Goal: Task Accomplishment & Management: Use online tool/utility

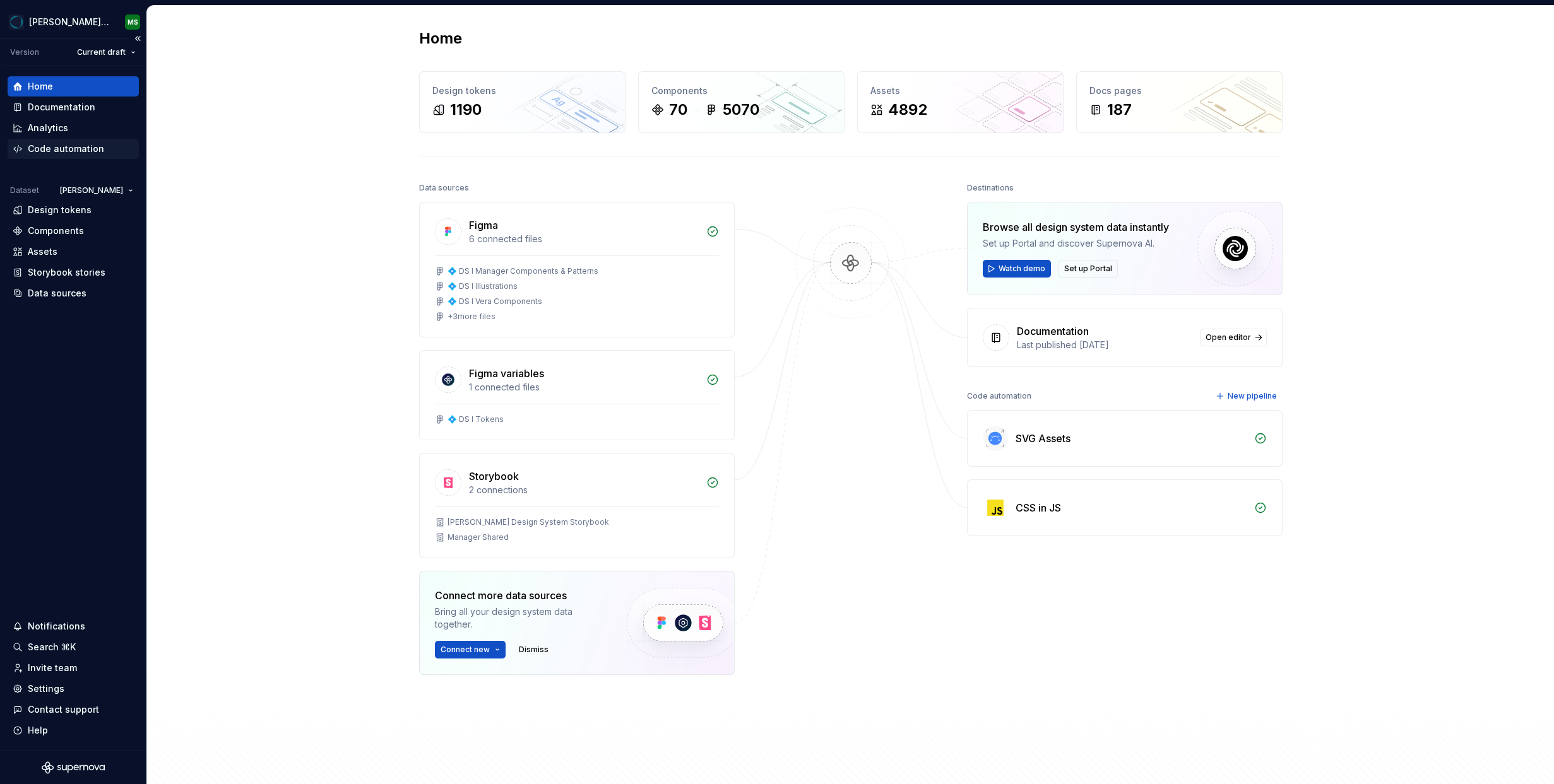
click at [76, 140] on div "Code automation" at bounding box center [73, 149] width 131 height 20
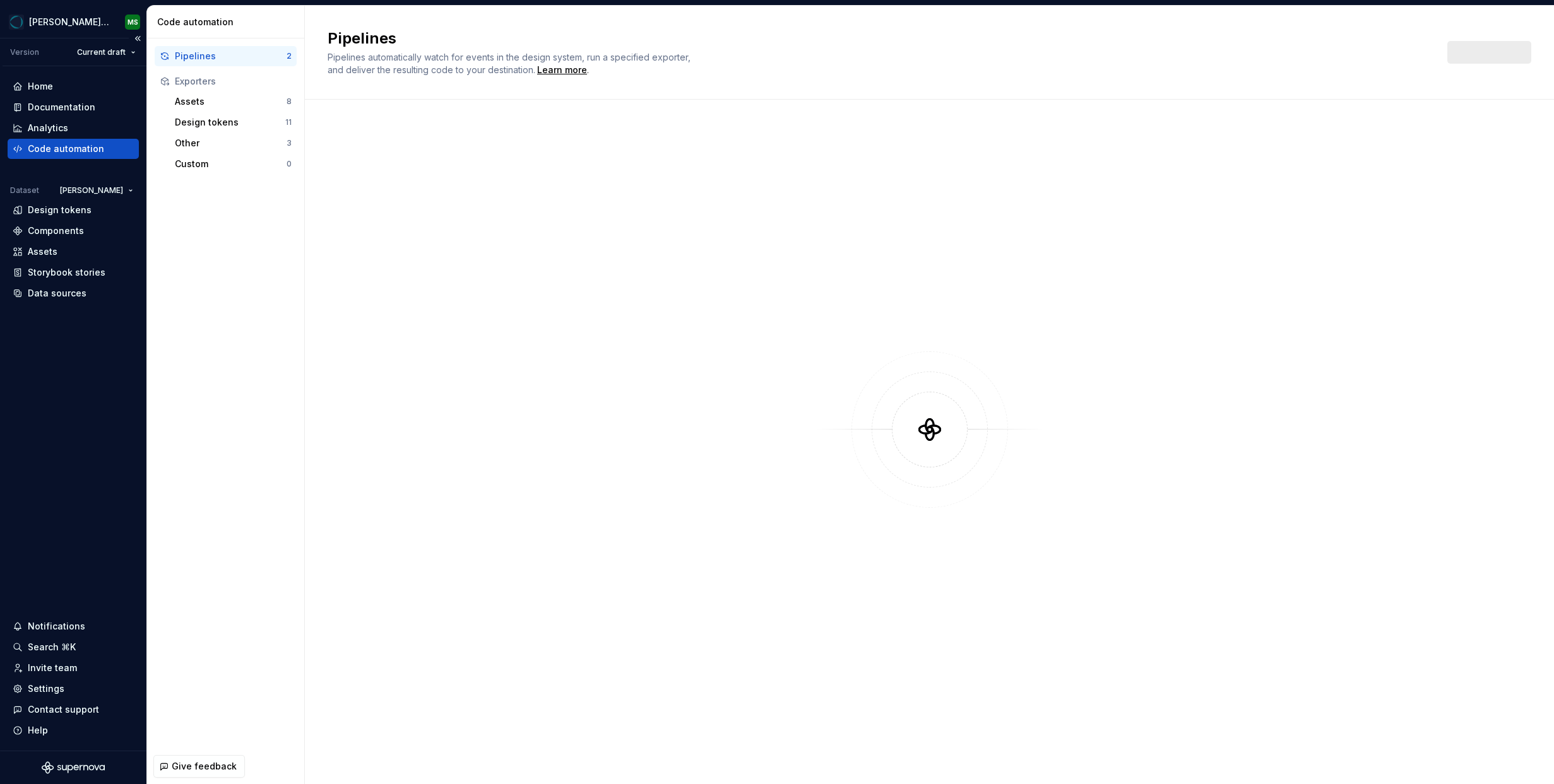
click at [79, 146] on div "Code automation" at bounding box center [65, 149] width 76 height 13
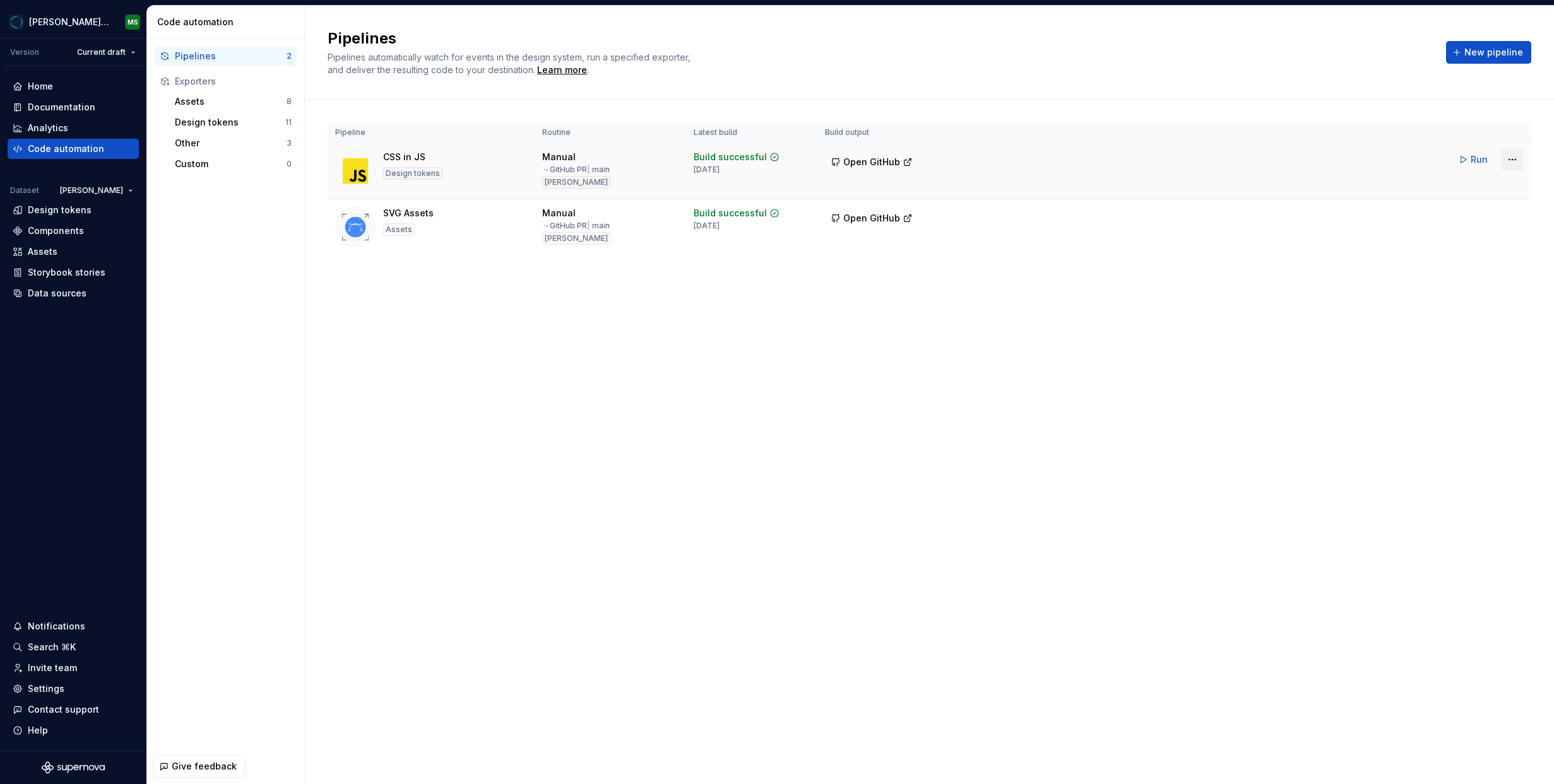
click at [1510, 160] on html "[PERSON_NAME] Design System MS Version Current draft Home Documentation Analyti…" at bounding box center [777, 392] width 1554 height 784
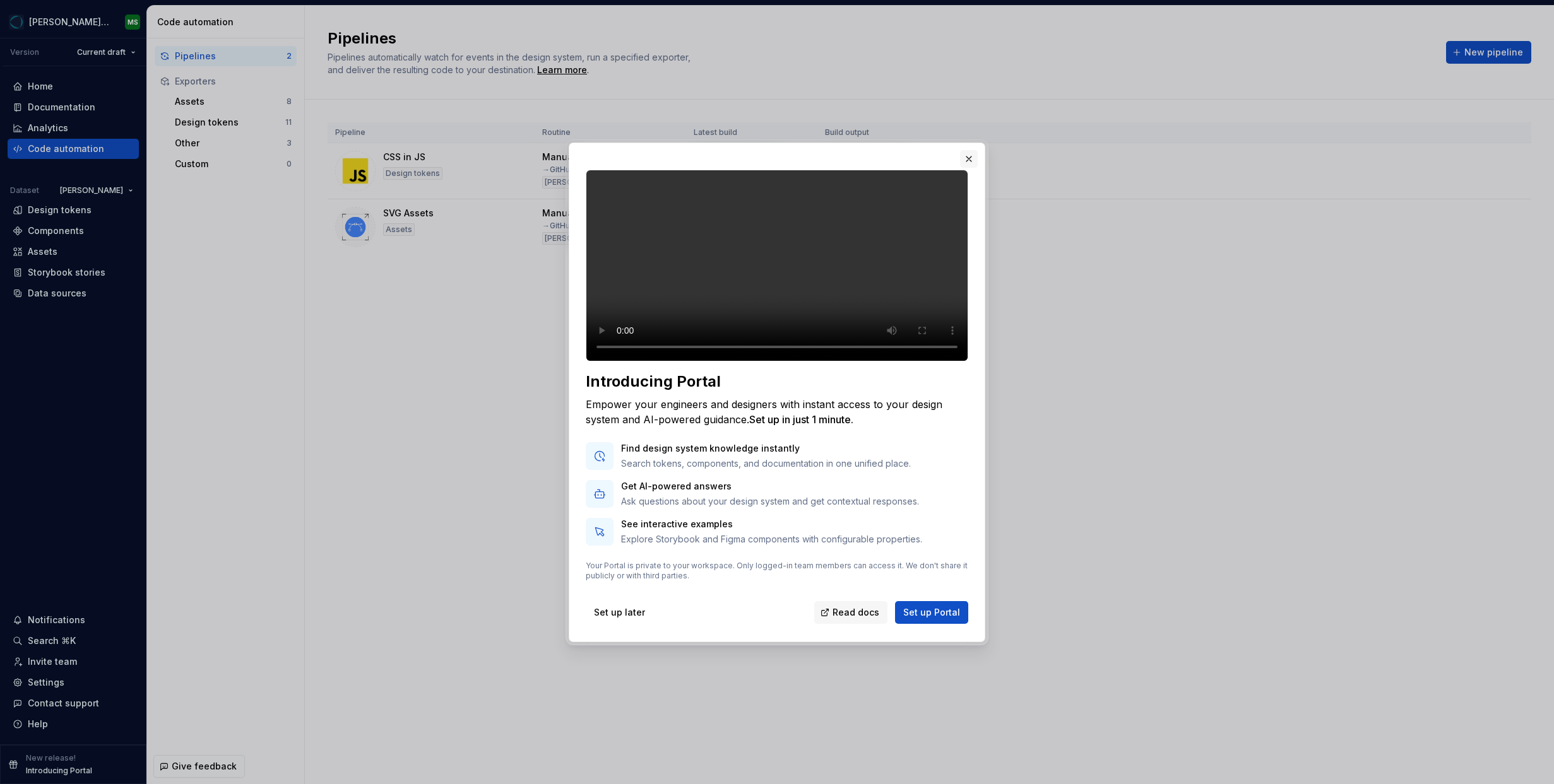
click at [971, 151] on button "button" at bounding box center [968, 159] width 18 height 18
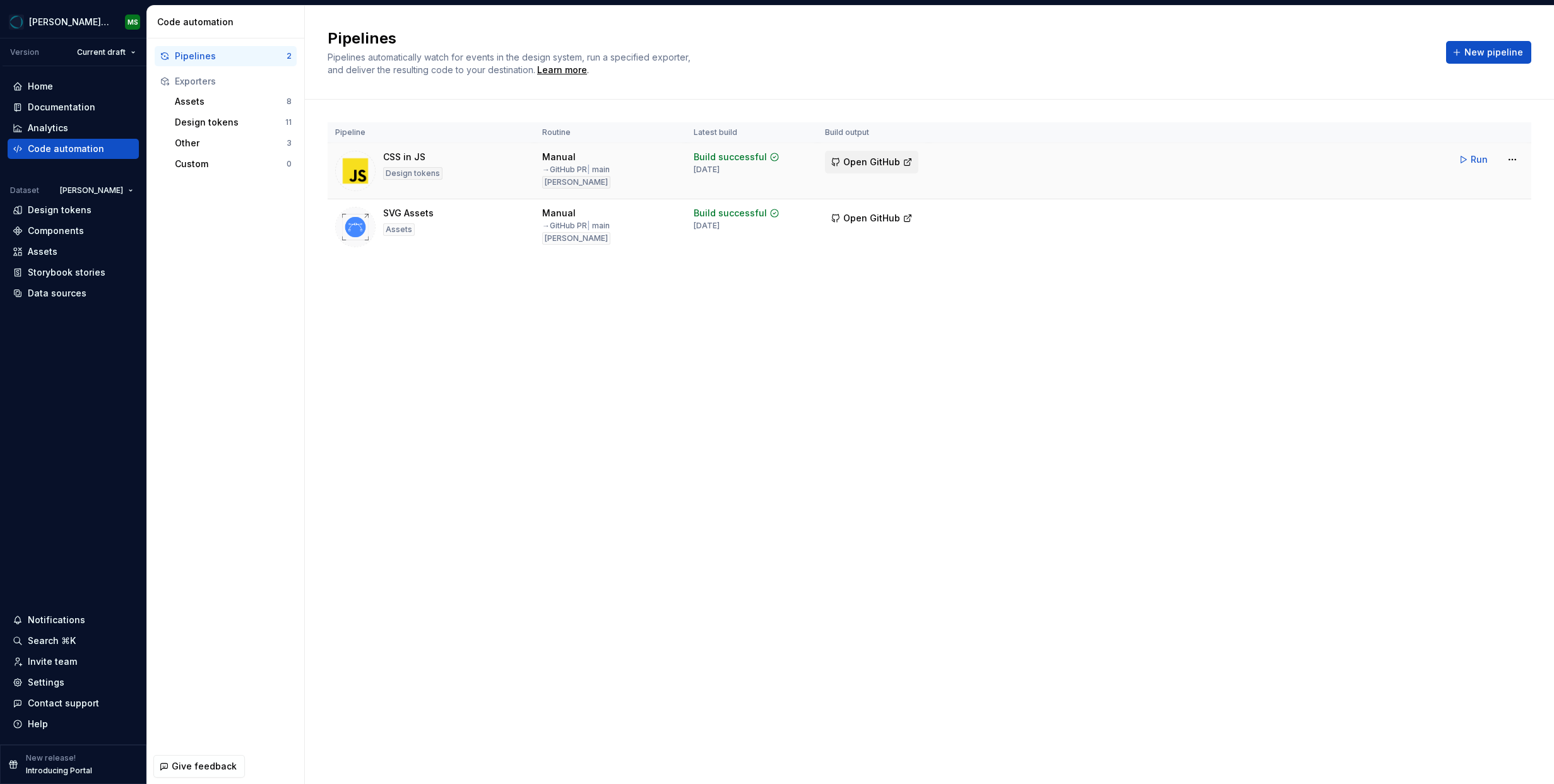
click at [884, 159] on span "Open GitHub" at bounding box center [871, 162] width 56 height 13
click at [1472, 160] on span "Run" at bounding box center [1479, 160] width 17 height 13
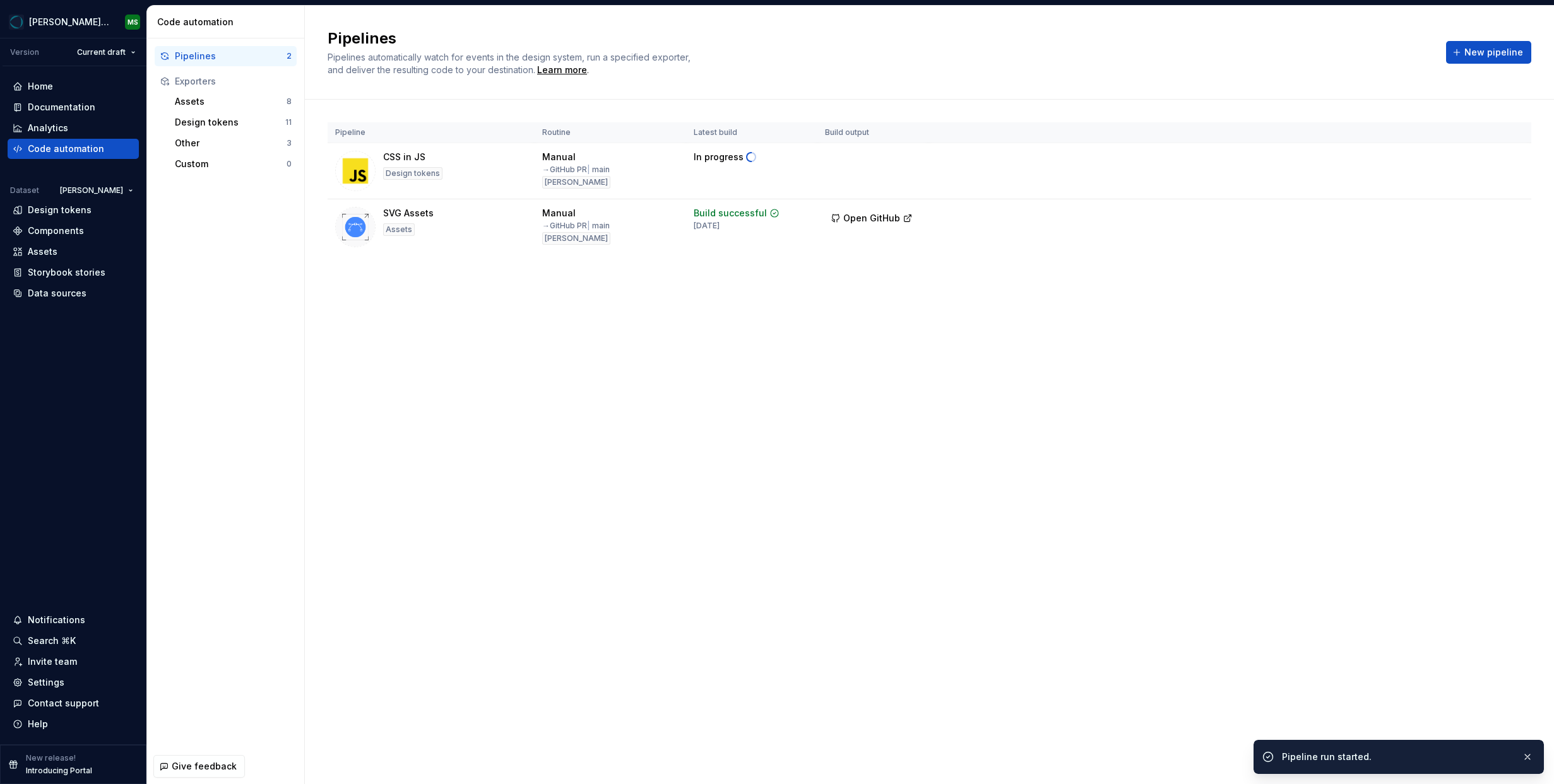
click at [830, 358] on div "Pipelines Pipelines automatically watch for events in the design system, run a …" at bounding box center [929, 394] width 1249 height 779
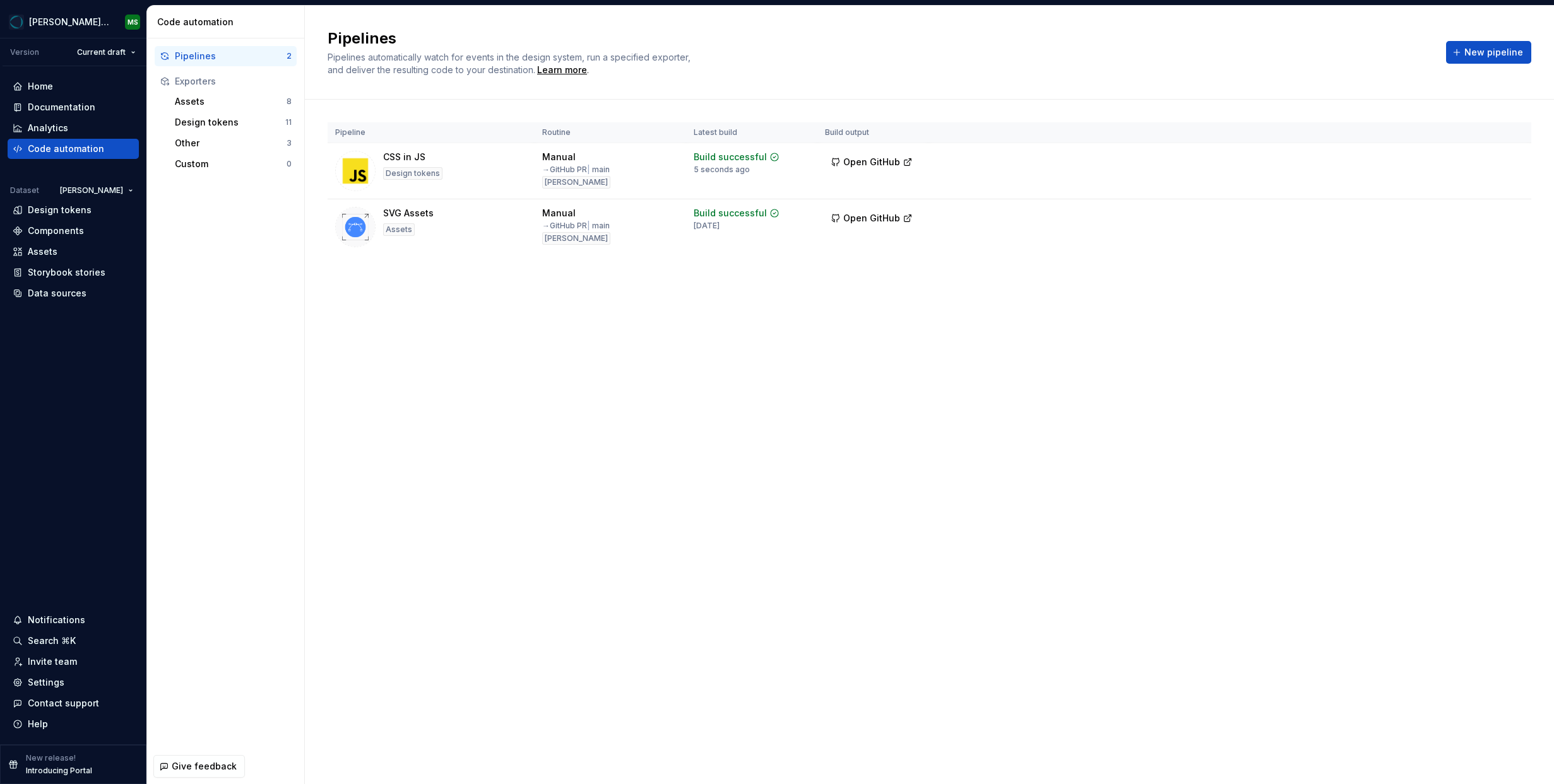
click at [811, 393] on div "Pipelines Pipelines automatically watch for events in the design system, run a …" at bounding box center [929, 394] width 1249 height 779
click at [797, 361] on div "Pipelines Pipelines automatically watch for events in the design system, run a …" at bounding box center [929, 394] width 1249 height 779
click at [875, 161] on span "Open GitHub" at bounding box center [871, 162] width 56 height 13
click at [1509, 160] on html "[PERSON_NAME] Design System MS Version Current draft Home Documentation Analyti…" at bounding box center [777, 392] width 1554 height 784
click at [1459, 189] on div "Edit pipeline" at bounding box center [1496, 187] width 108 height 13
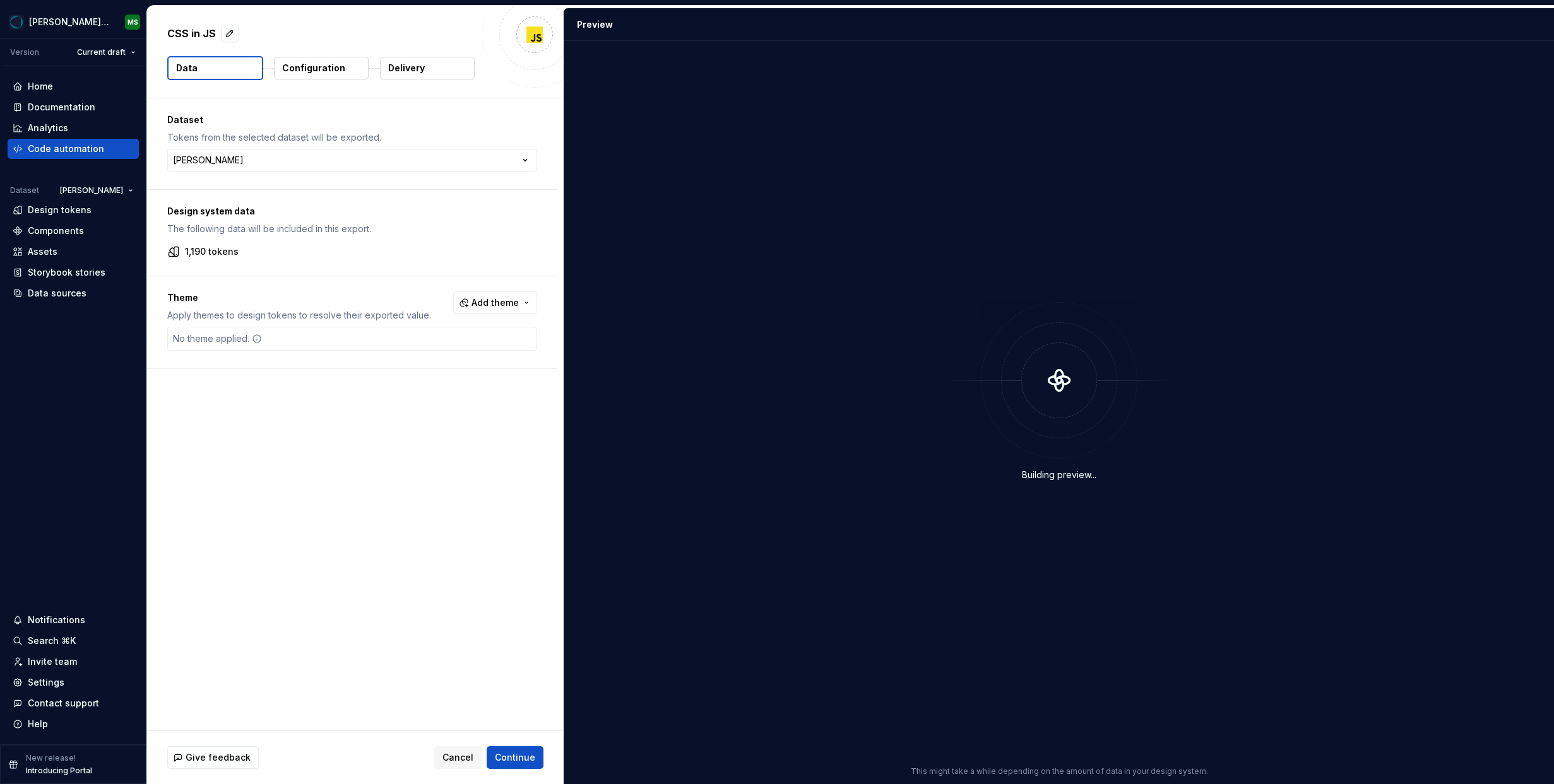
click at [303, 70] on p "Configuration" at bounding box center [314, 68] width 63 height 13
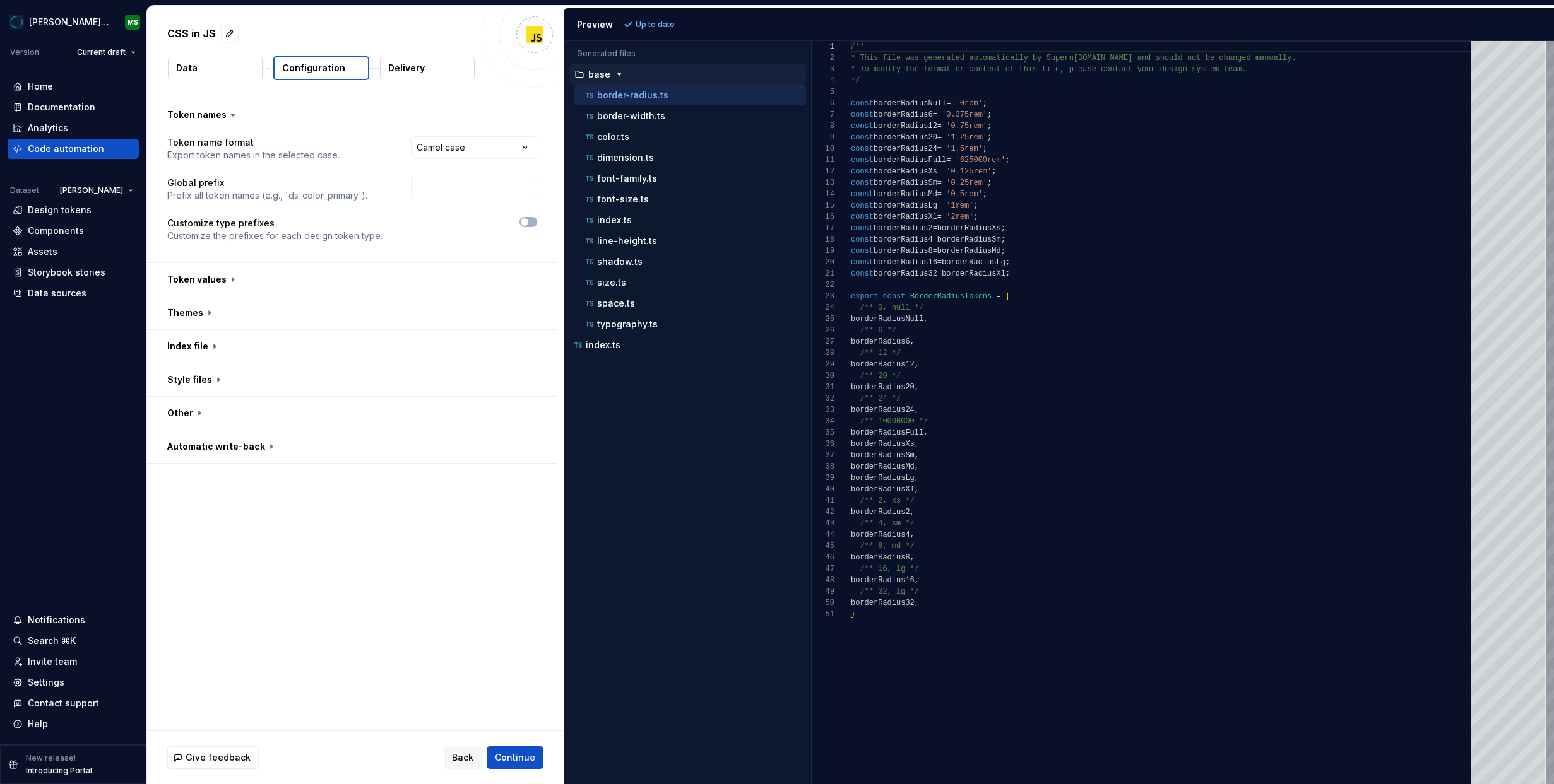
click at [398, 67] on p "Delivery" at bounding box center [406, 68] width 37 height 13
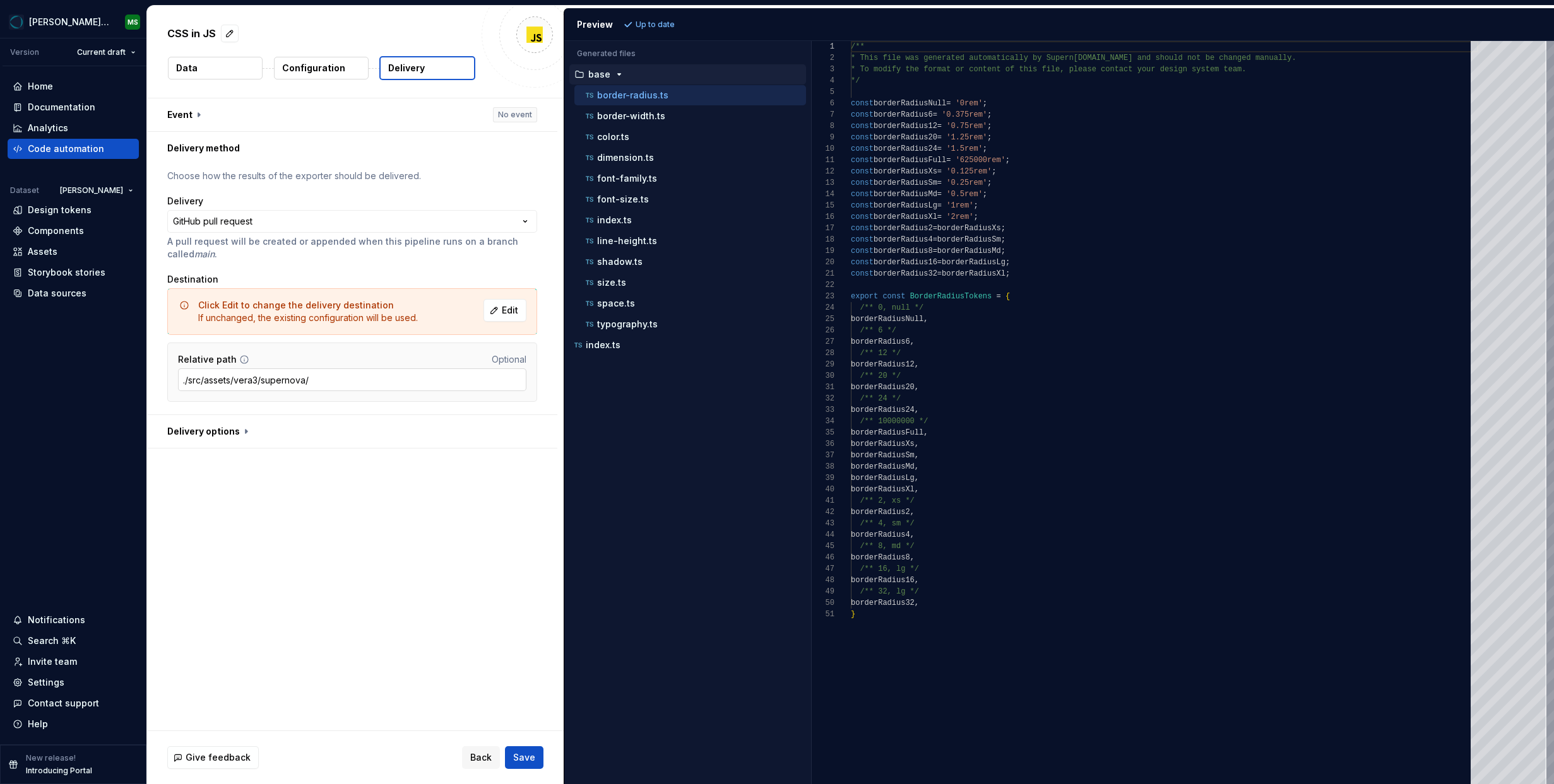
click at [251, 383] on input "./src/assets/vera3/supernova/" at bounding box center [352, 379] width 348 height 23
type input "./src/assets/supernova/"
click at [526, 756] on span "Save" at bounding box center [524, 758] width 22 height 13
click at [270, 380] on input "./src/assets/supernova/" at bounding box center [352, 379] width 348 height 23
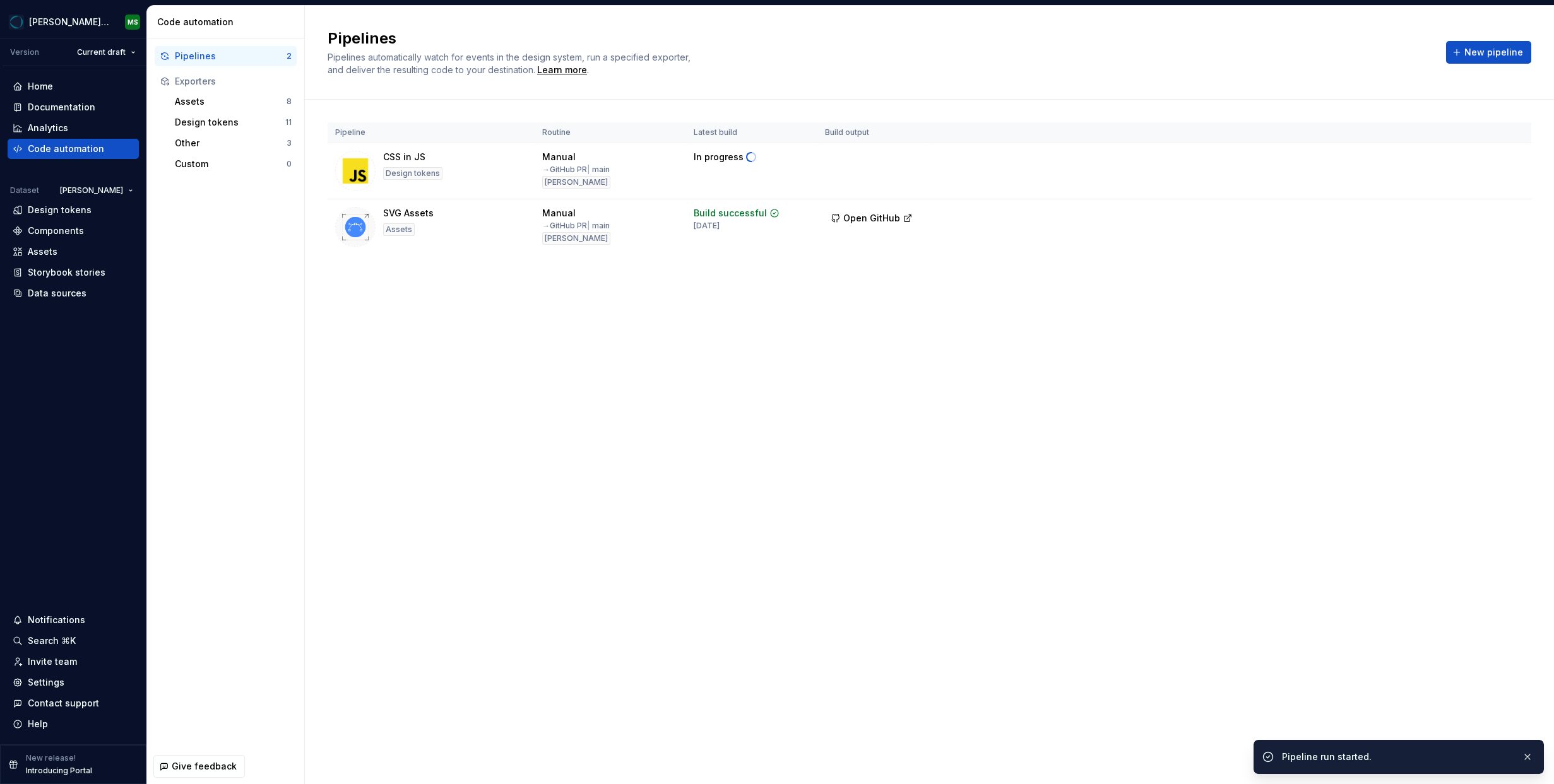
drag, startPoint x: 273, startPoint y: 380, endPoint x: 240, endPoint y: 373, distance: 33.7
click at [240, 373] on div "Pipelines 2 Exporters Assets 8 Design tokens 11 Other 3 Custom 0" at bounding box center [226, 394] width 157 height 710
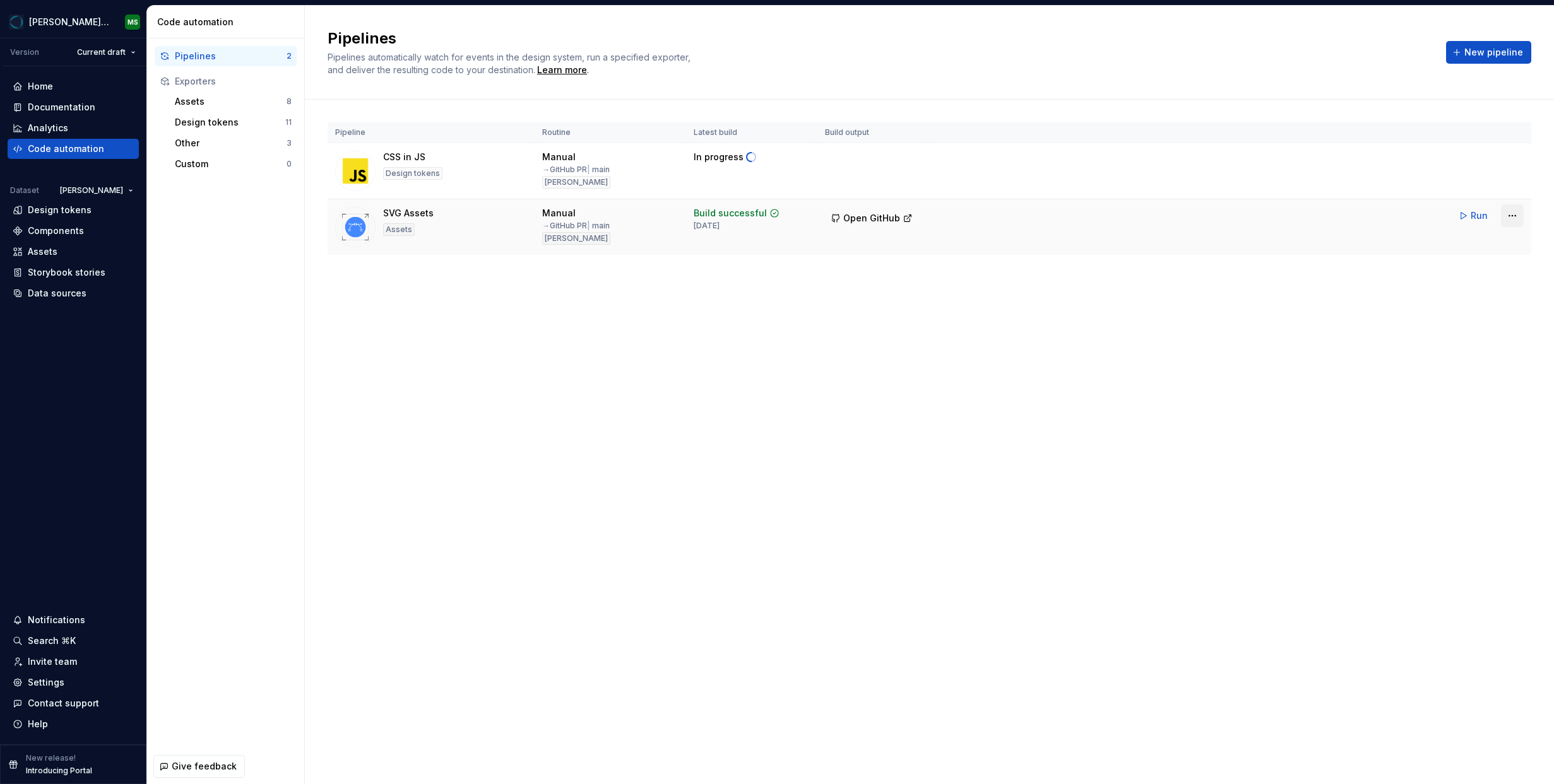
click at [1515, 216] on html "[PERSON_NAME] Design System MS Version Current draft Home Documentation Analyti…" at bounding box center [777, 392] width 1554 height 784
click at [1461, 240] on div "Edit pipeline" at bounding box center [1496, 243] width 108 height 13
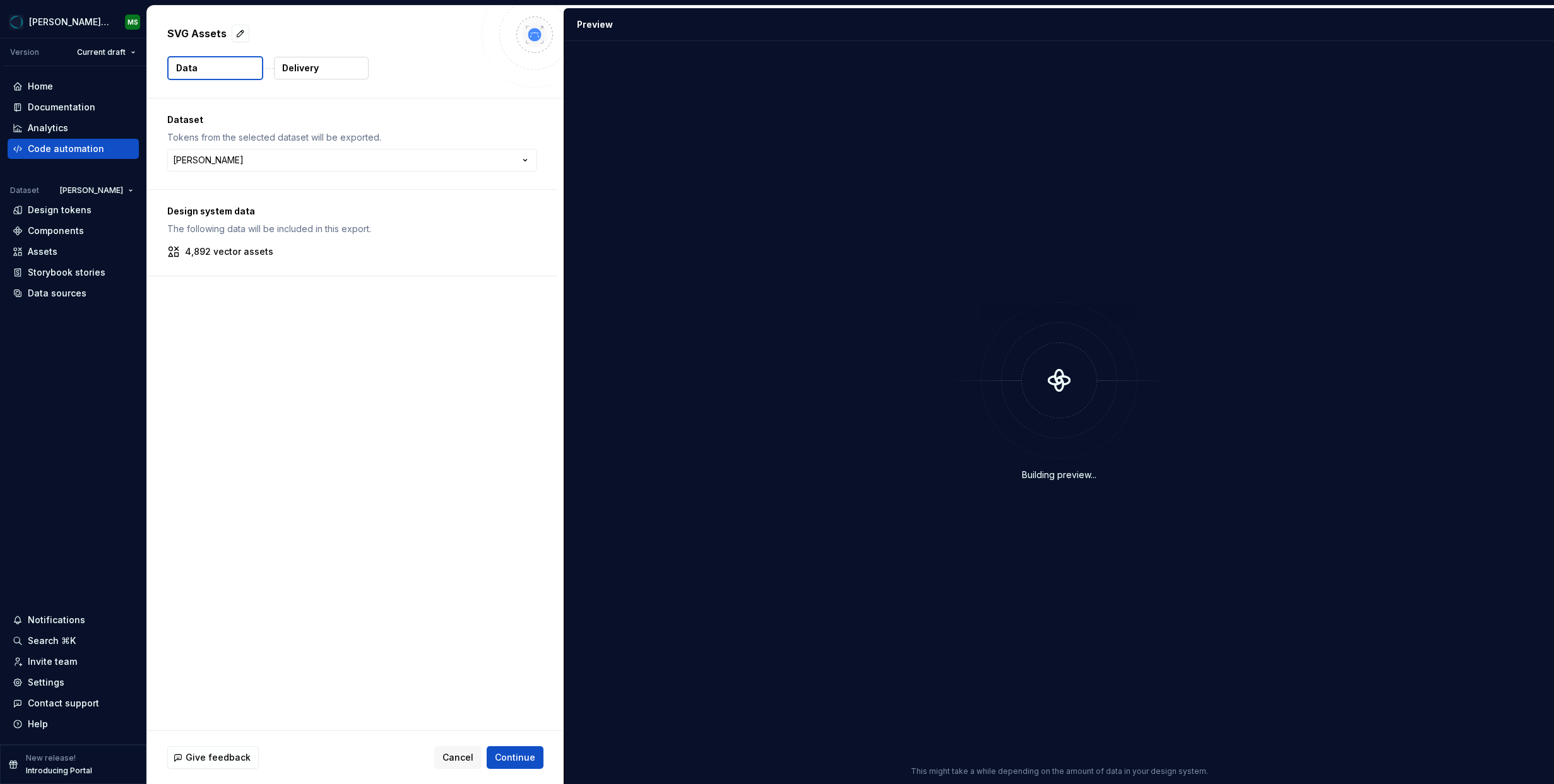
click at [306, 65] on p "Delivery" at bounding box center [300, 68] width 37 height 13
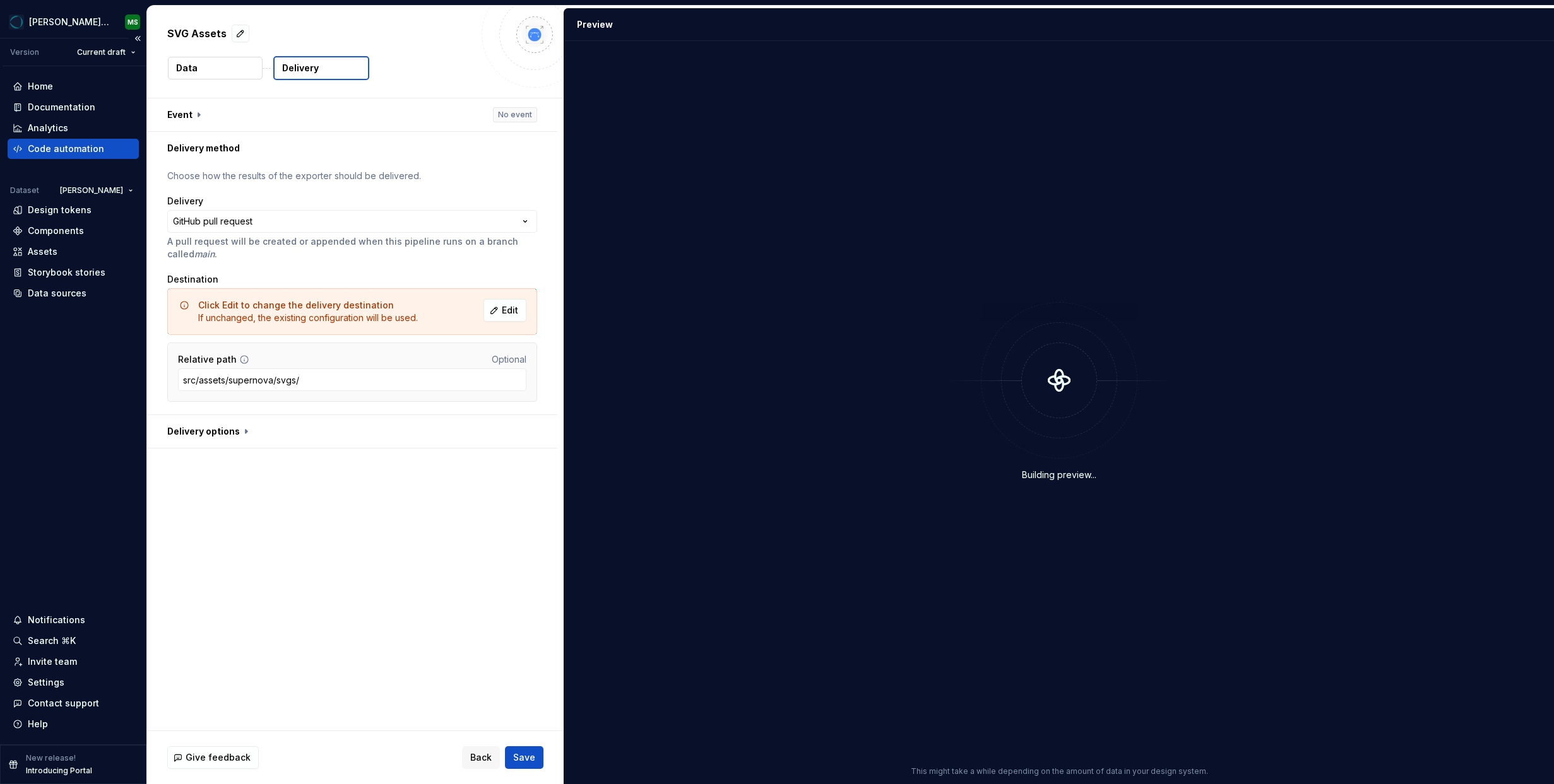
click at [74, 147] on div "Code automation" at bounding box center [65, 149] width 76 height 13
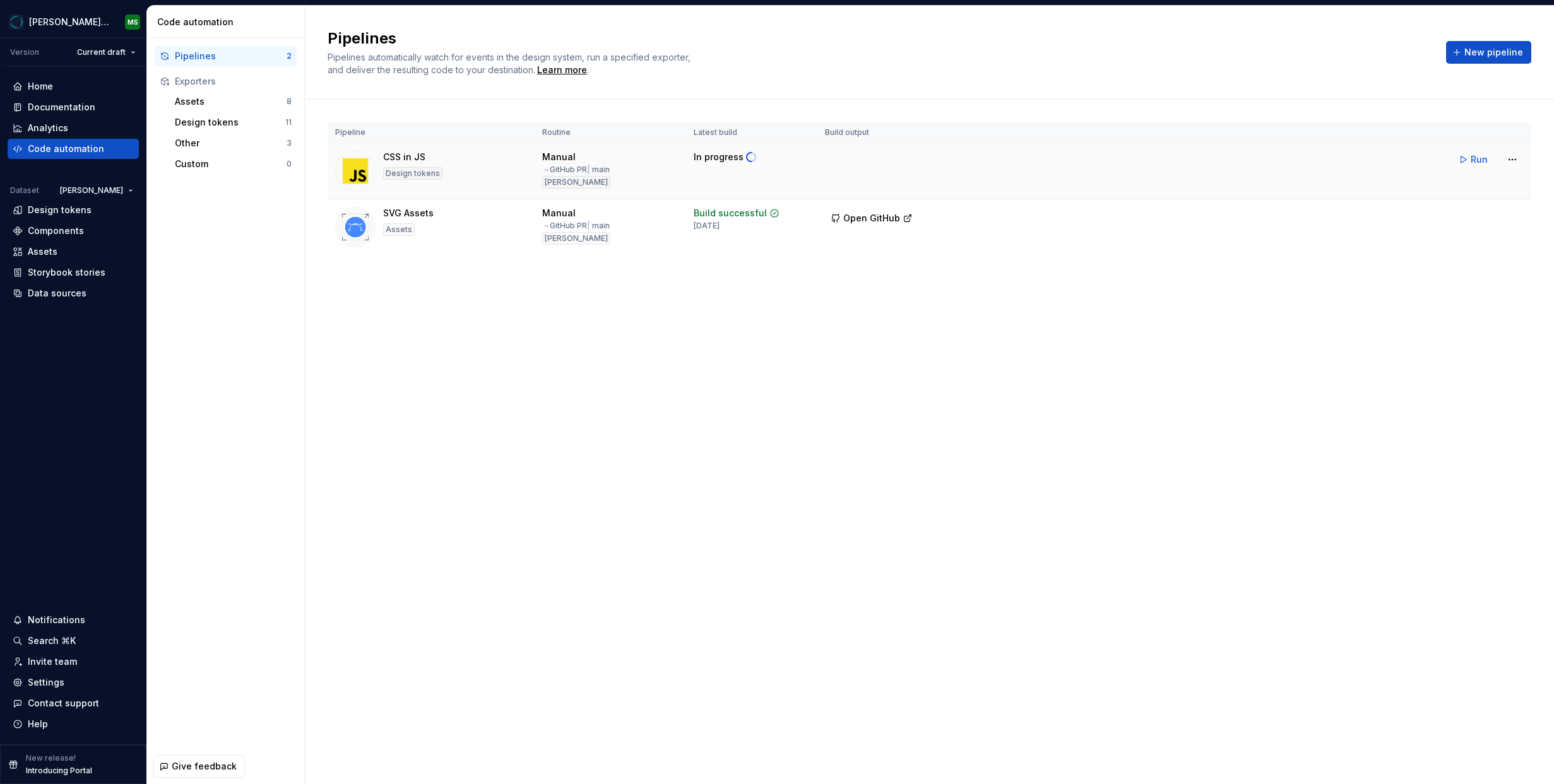
click at [862, 167] on td at bounding box center [873, 172] width 111 height 56
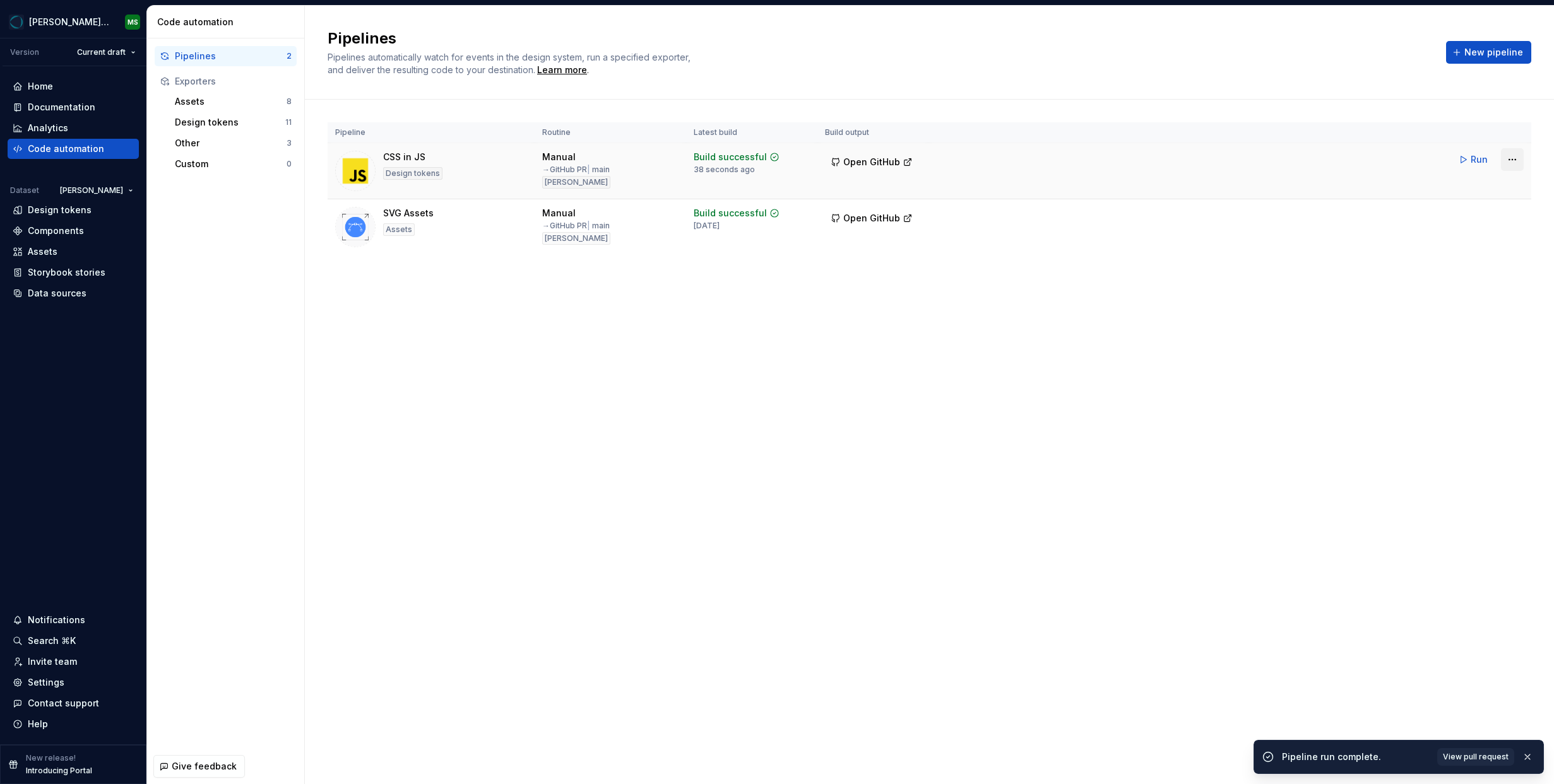
click at [1509, 158] on html "[PERSON_NAME] Design System MS Version Current draft Home Documentation Analyti…" at bounding box center [777, 392] width 1554 height 784
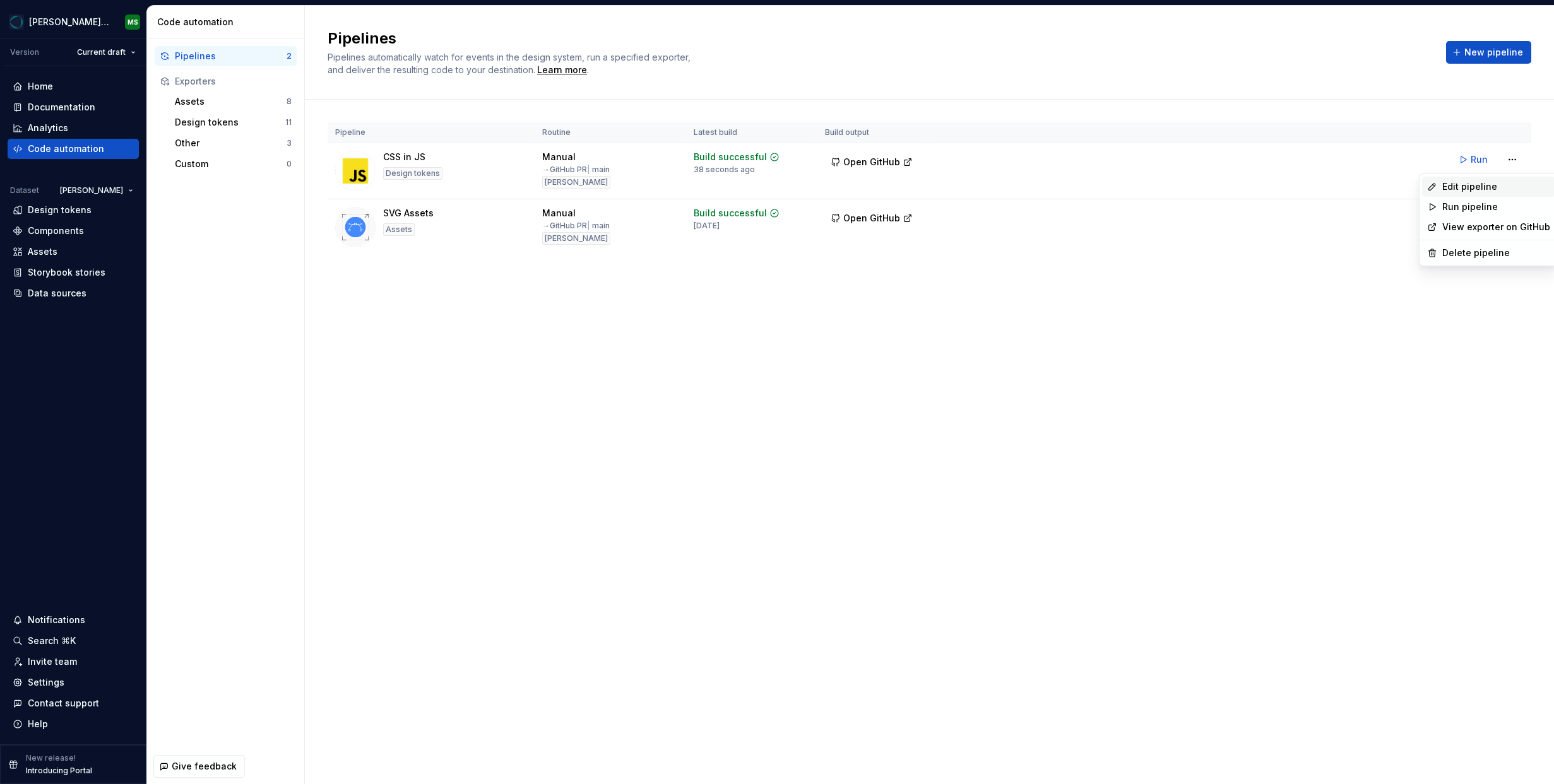
click at [1474, 188] on div "Edit pipeline" at bounding box center [1496, 187] width 108 height 13
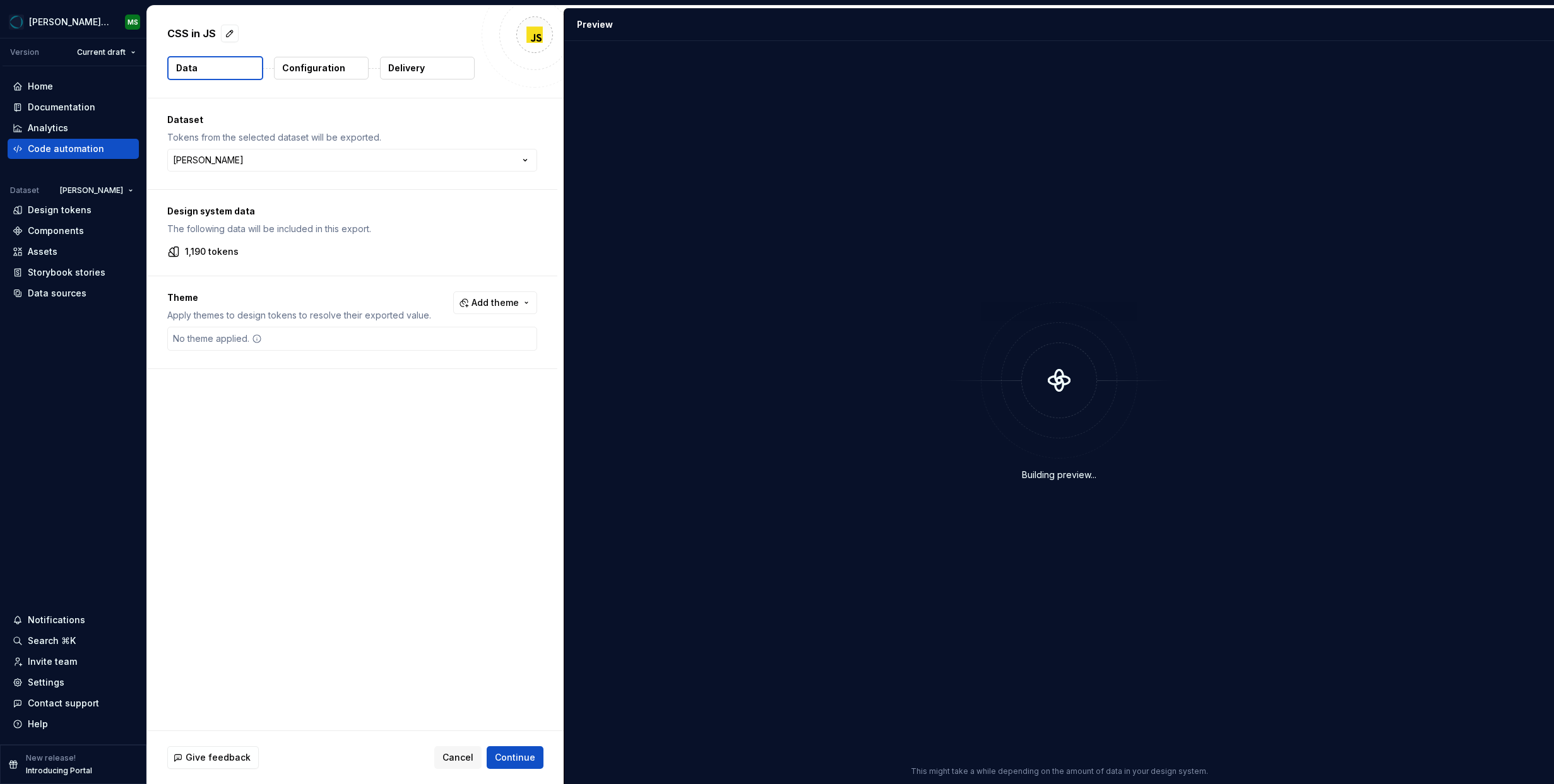
click at [415, 73] on p "Delivery" at bounding box center [406, 68] width 37 height 13
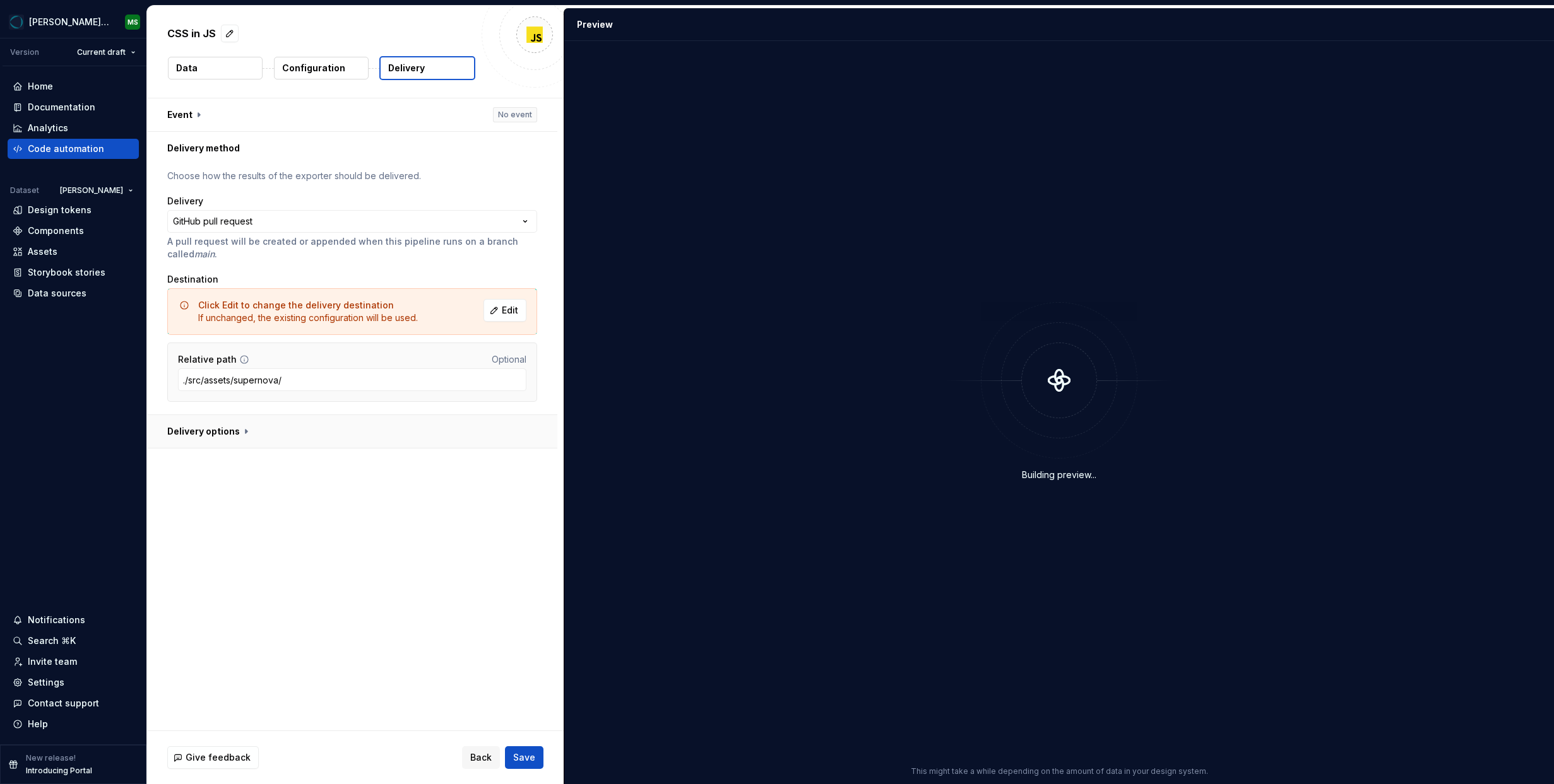
click at [228, 430] on button "button" at bounding box center [352, 432] width 410 height 33
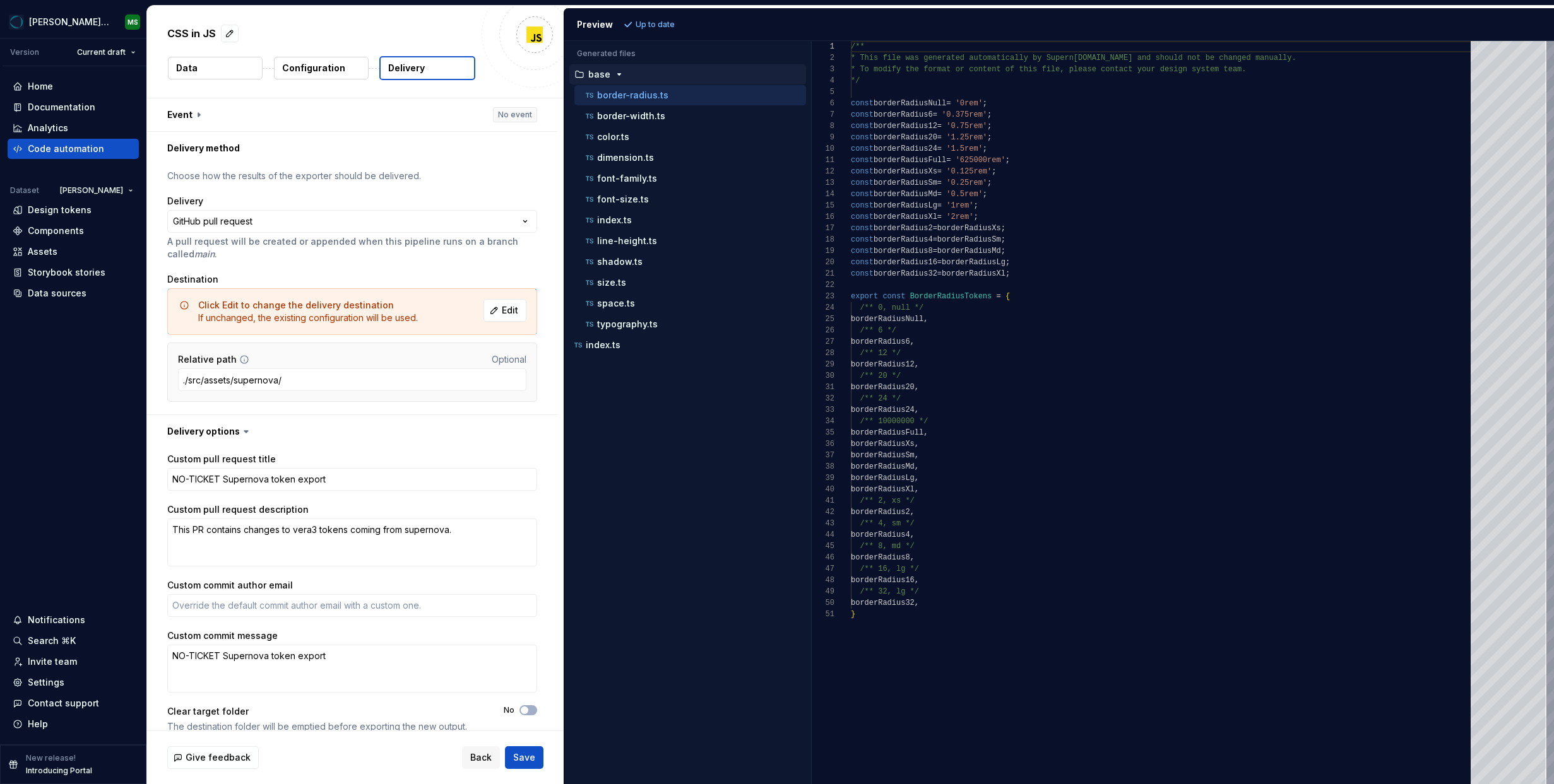
click at [320, 73] on p "Configuration" at bounding box center [314, 68] width 63 height 13
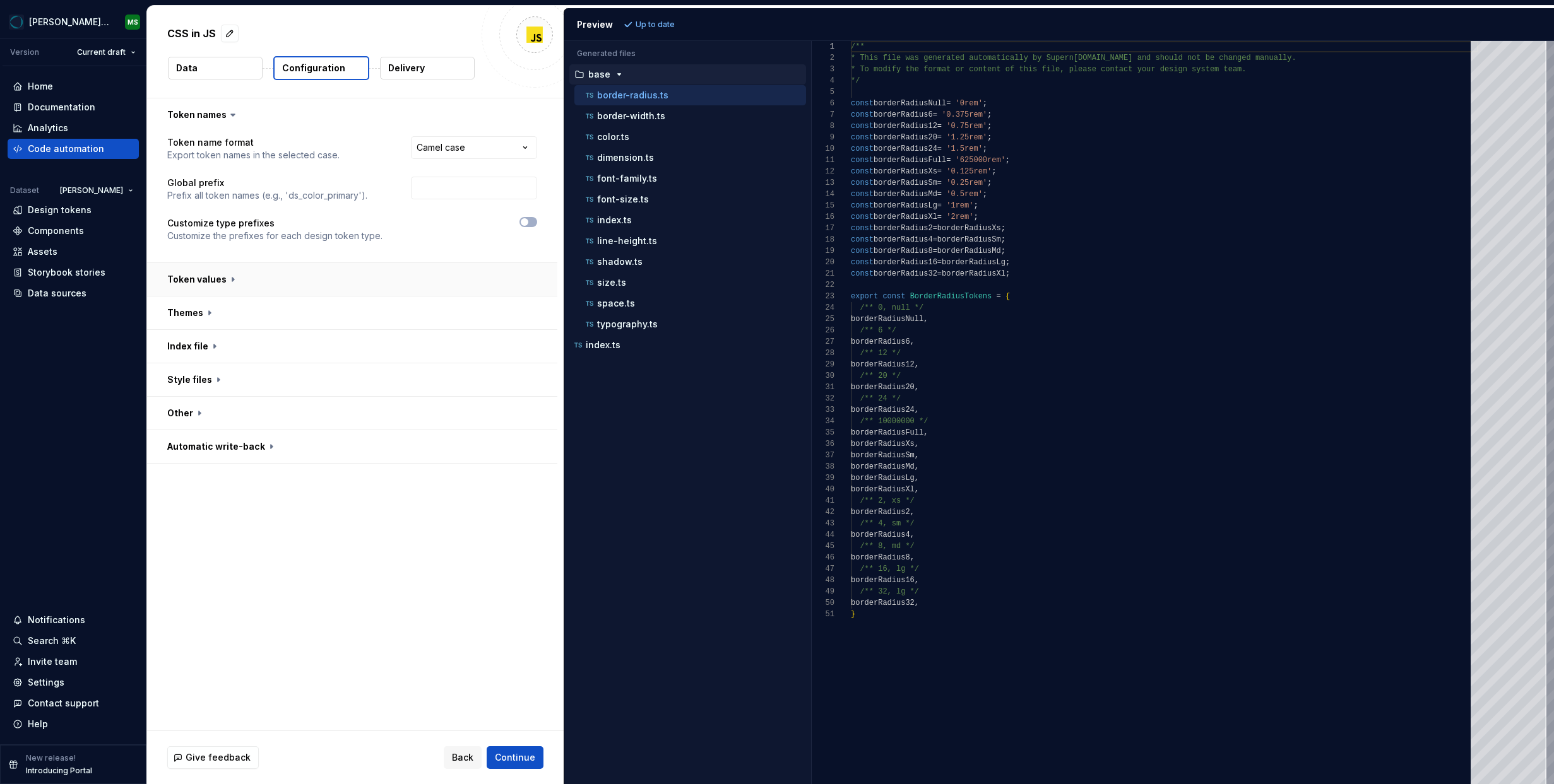
click at [215, 281] on button "button" at bounding box center [352, 280] width 410 height 33
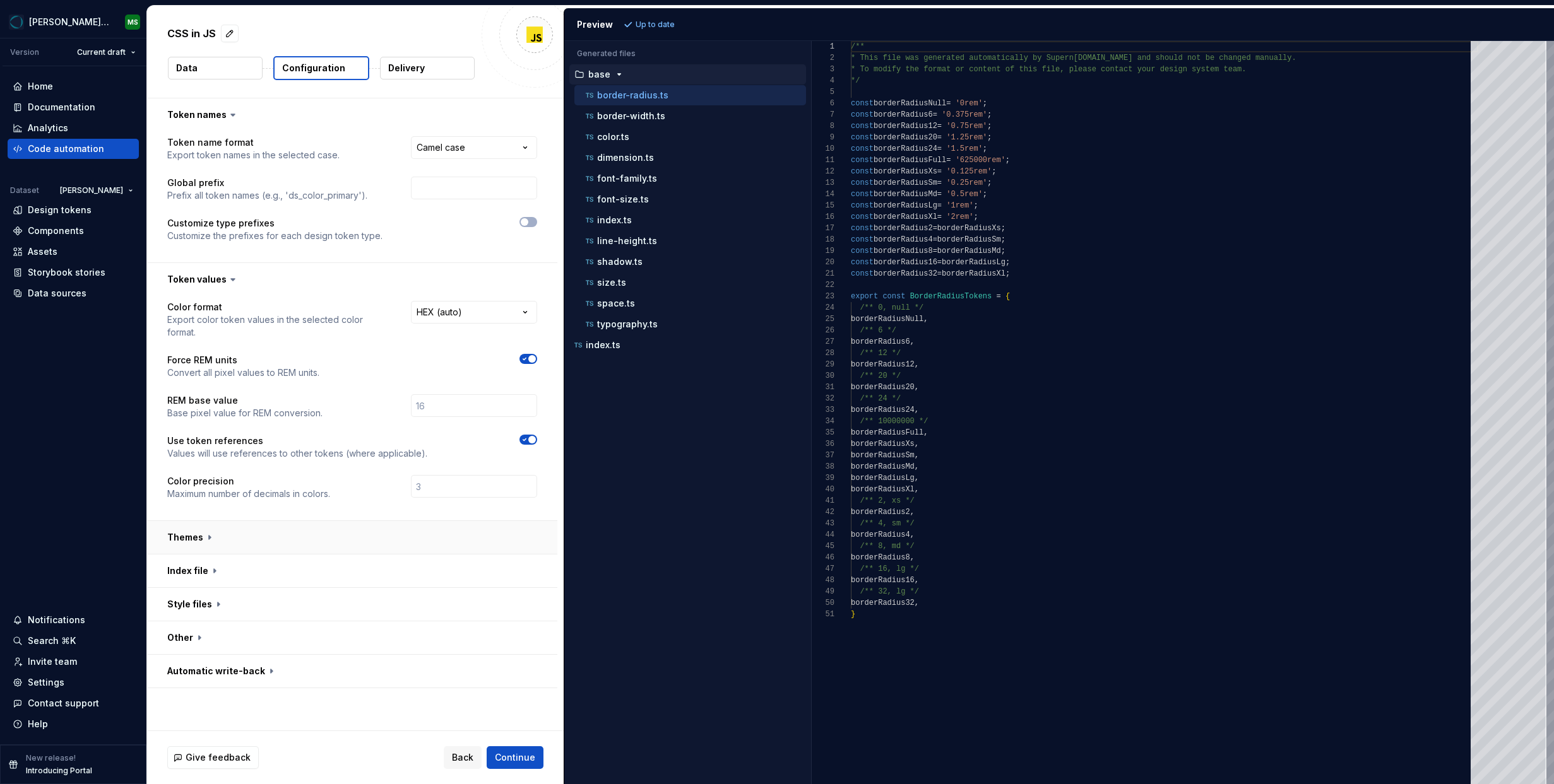
click at [261, 530] on button "button" at bounding box center [352, 538] width 410 height 33
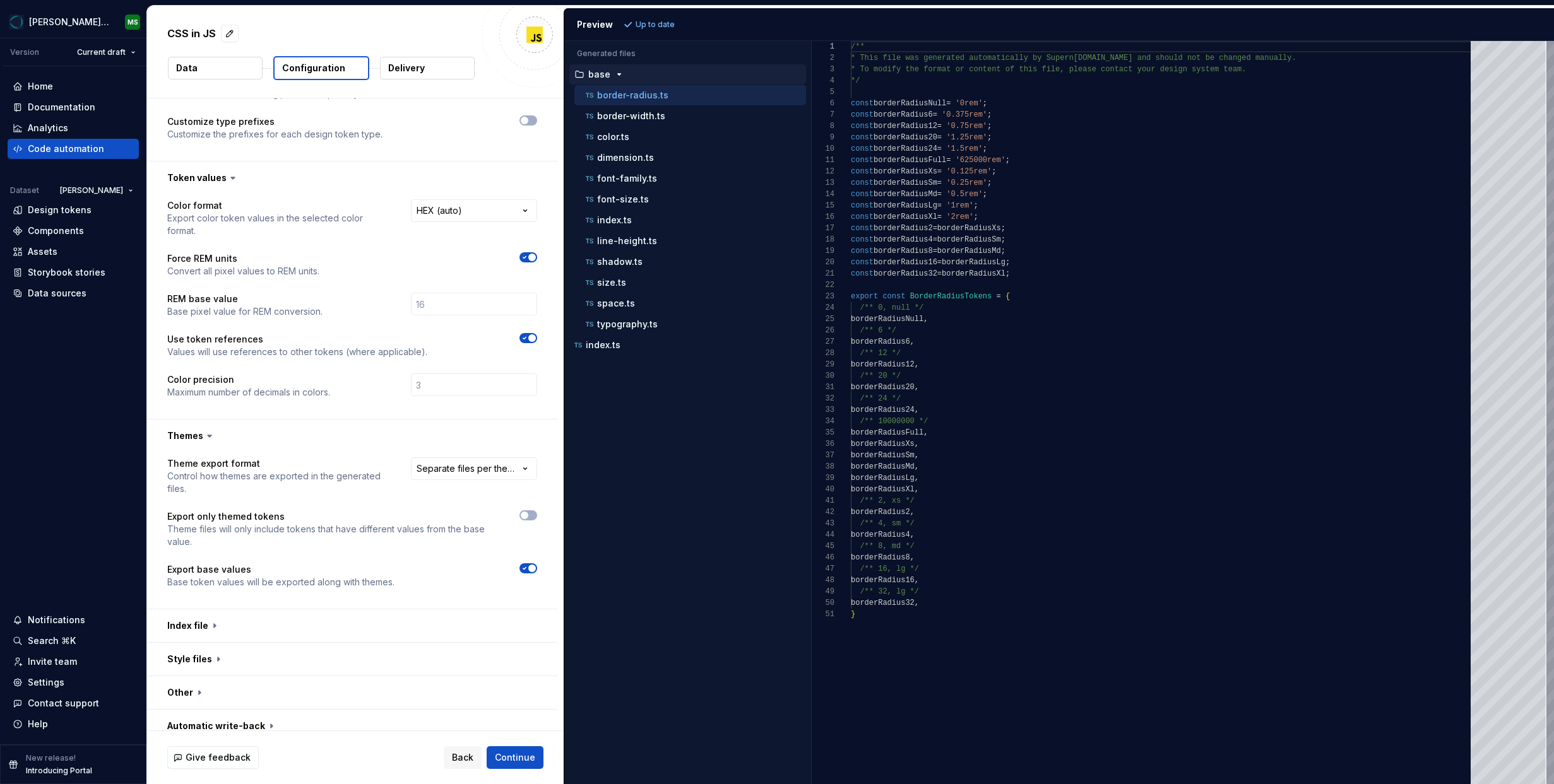
scroll to position [101, 0]
click at [365, 610] on button "button" at bounding box center [352, 626] width 410 height 33
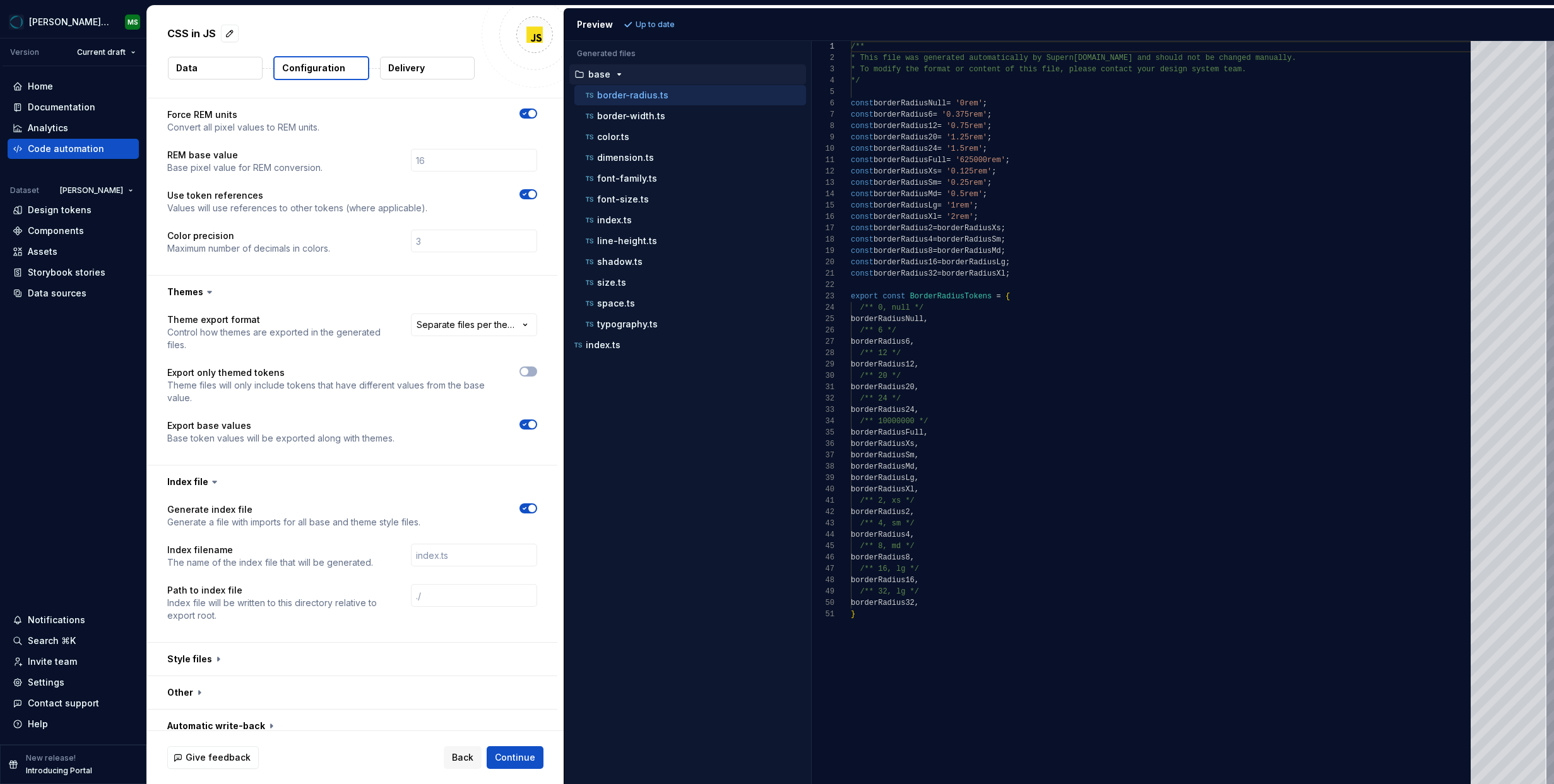
scroll to position [0, 0]
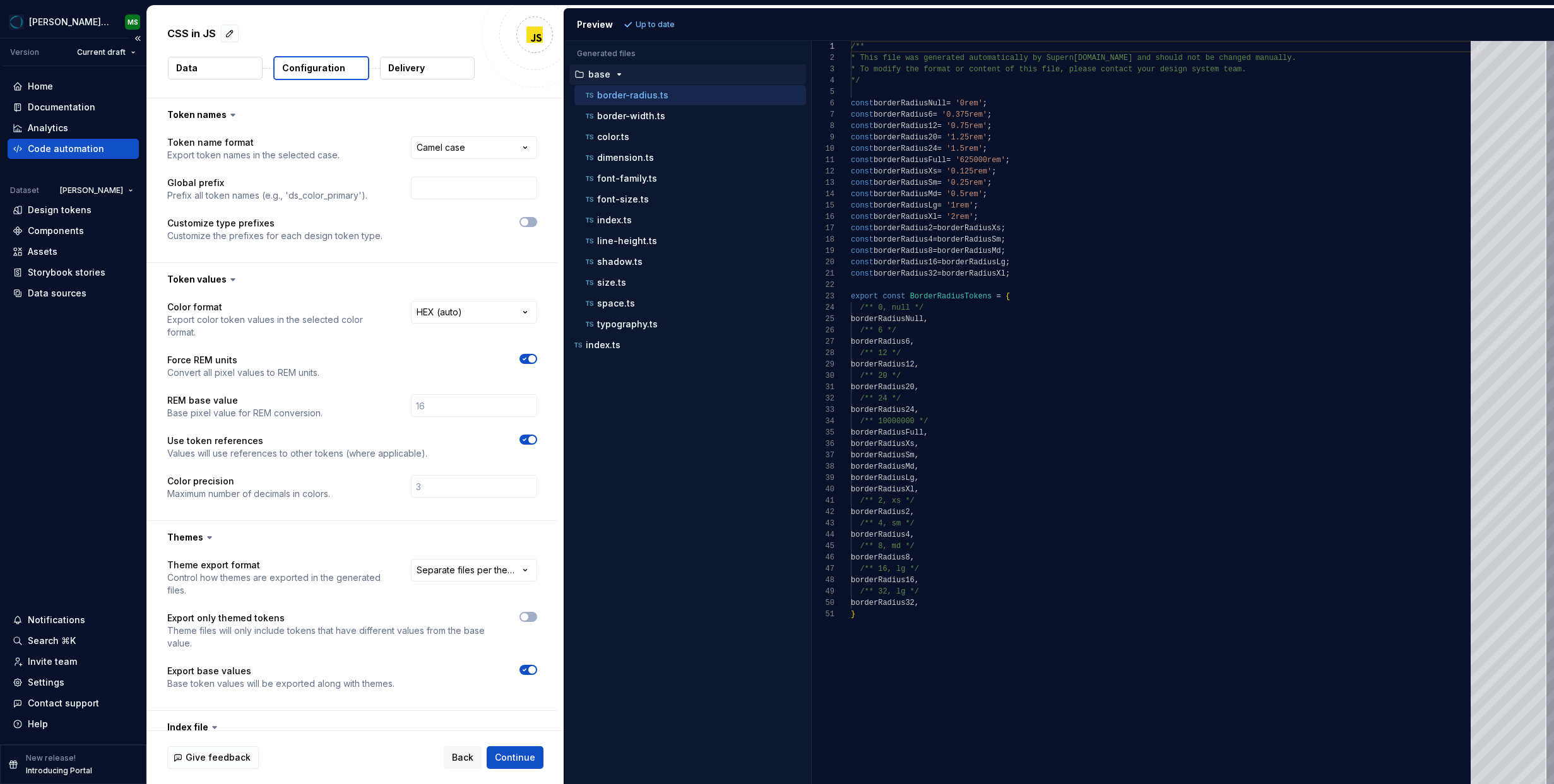
click at [53, 151] on div "Code automation" at bounding box center [65, 149] width 76 height 13
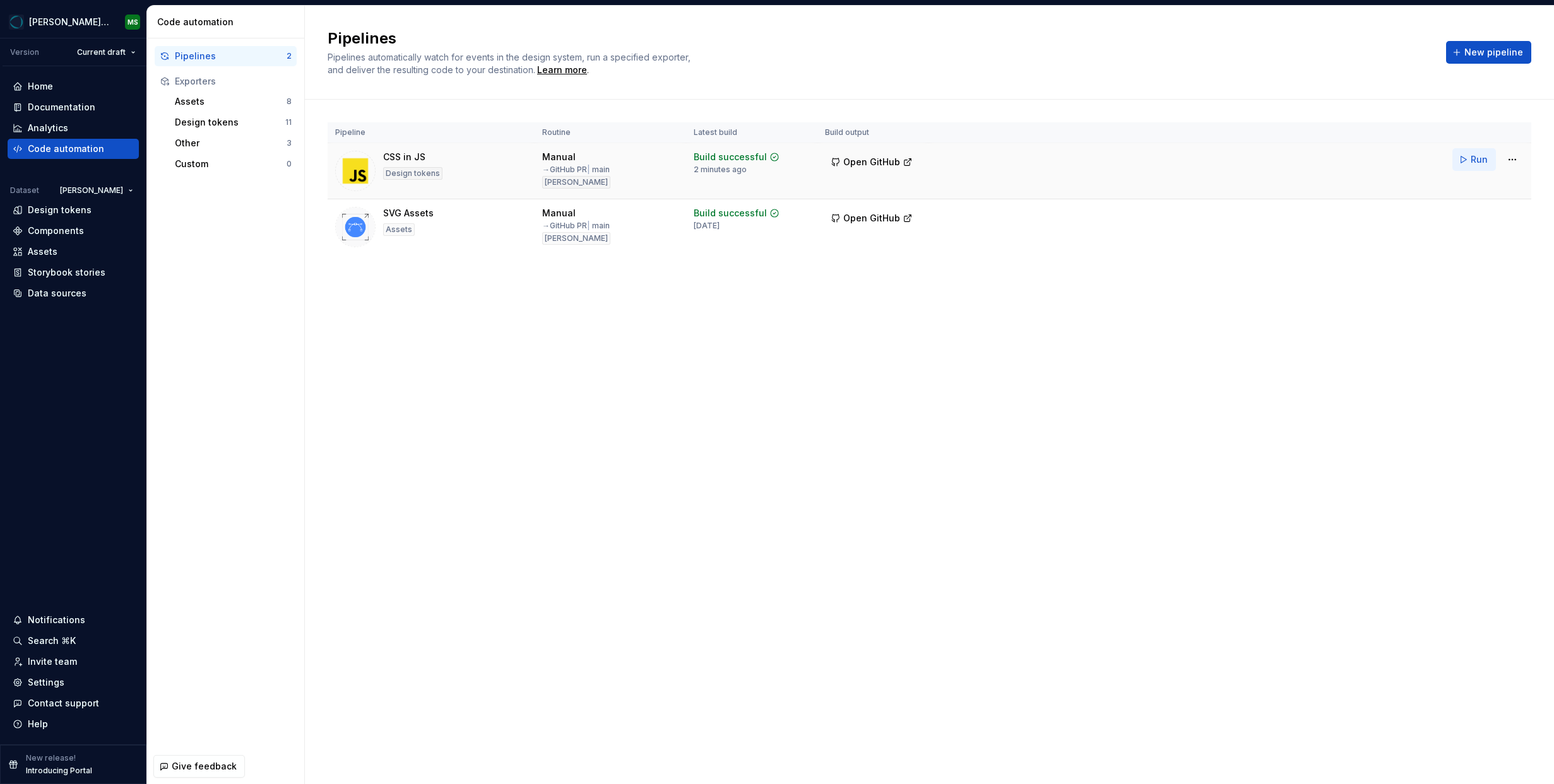
click at [1476, 158] on span "Run" at bounding box center [1479, 160] width 17 height 13
click at [874, 165] on span "Open GitHub" at bounding box center [871, 162] width 56 height 13
click at [641, 534] on div "Pipelines Pipelines automatically watch for events in the design system, run a …" at bounding box center [929, 394] width 1249 height 779
